Goal: Information Seeking & Learning: Check status

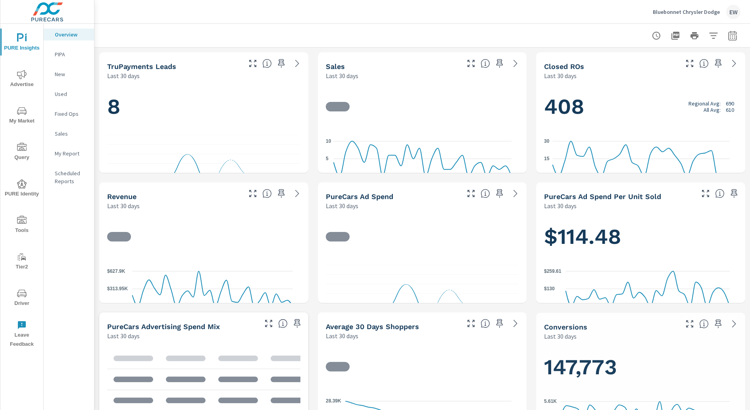
click at [23, 75] on icon "nav menu" at bounding box center [22, 74] width 10 height 9
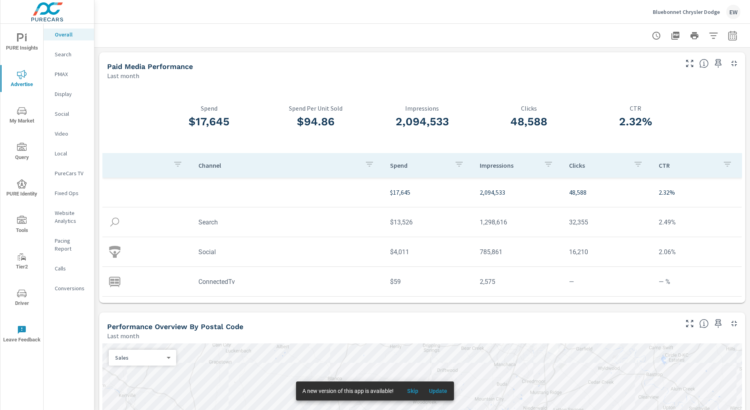
click at [447, 391] on span "Update" at bounding box center [437, 390] width 19 height 7
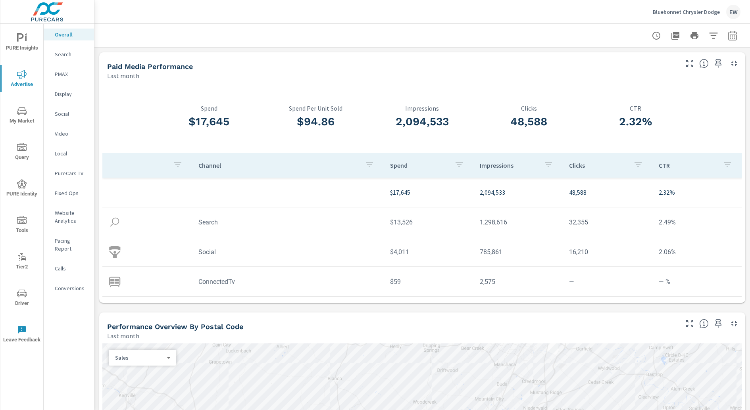
click at [19, 222] on icon "nav menu" at bounding box center [22, 221] width 10 height 10
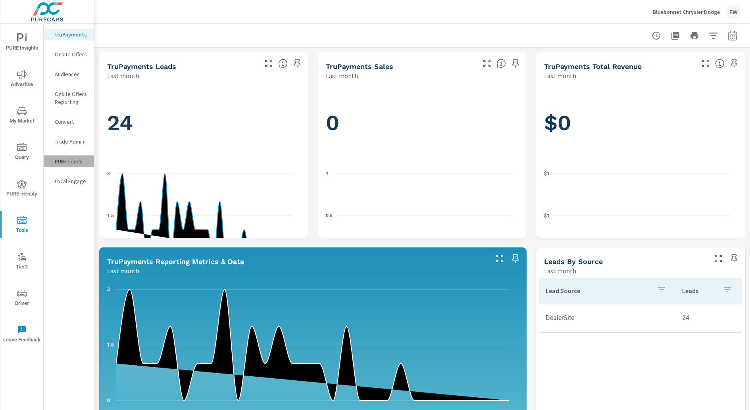
click at [65, 165] on p "PURE Leads" at bounding box center [71, 161] width 33 height 8
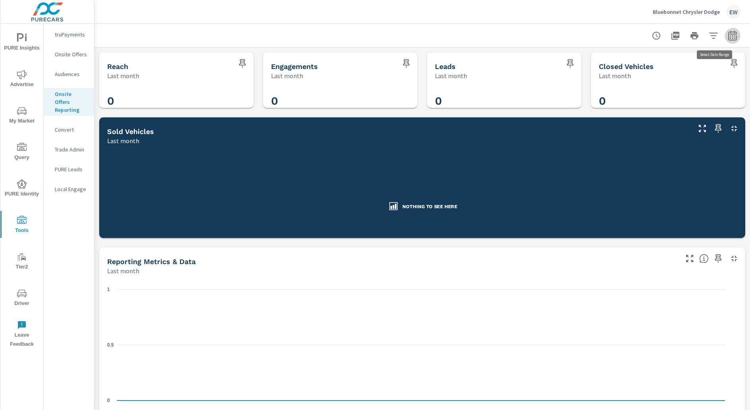
click at [727, 36] on icon "button" at bounding box center [732, 36] width 10 height 10
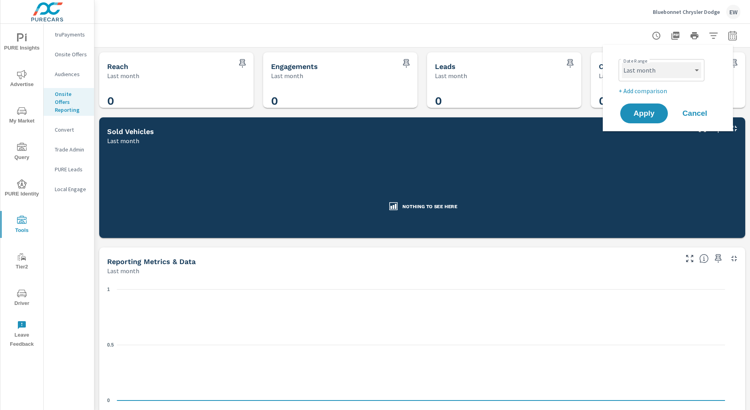
click at [653, 71] on select "Custom Yesterday Last week Last 7 days Last 14 days Last 30 days Last 45 days L…" at bounding box center [660, 70] width 79 height 16
select select "Last 6 months"
click at [621, 62] on select "Custom Yesterday Last week Last 7 days Last 14 days Last 30 days Last 45 days L…" at bounding box center [660, 70] width 79 height 16
click at [646, 117] on span "Apply" at bounding box center [643, 114] width 33 height 8
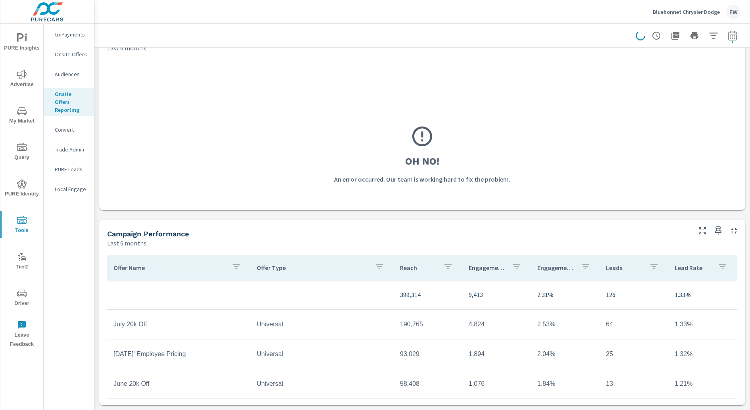
scroll to position [369, 0]
